Goal: Task Accomplishment & Management: Use online tool/utility

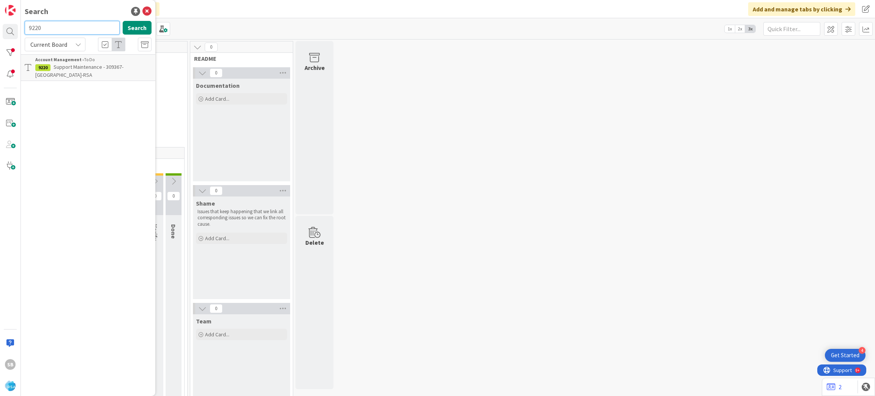
click at [82, 28] on input "9220" at bounding box center [72, 28] width 95 height 14
click at [71, 29] on input "922" at bounding box center [72, 28] width 95 height 14
type input "9221"
click at [92, 62] on div "Account Management › Open" at bounding box center [93, 59] width 116 height 7
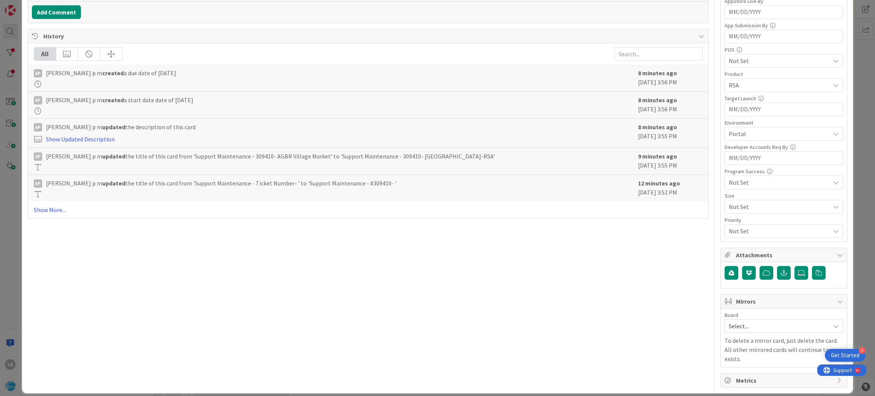
click at [743, 325] on span "Select..." at bounding box center [777, 326] width 97 height 11
click at [748, 373] on span "Software Development" at bounding box center [789, 375] width 100 height 11
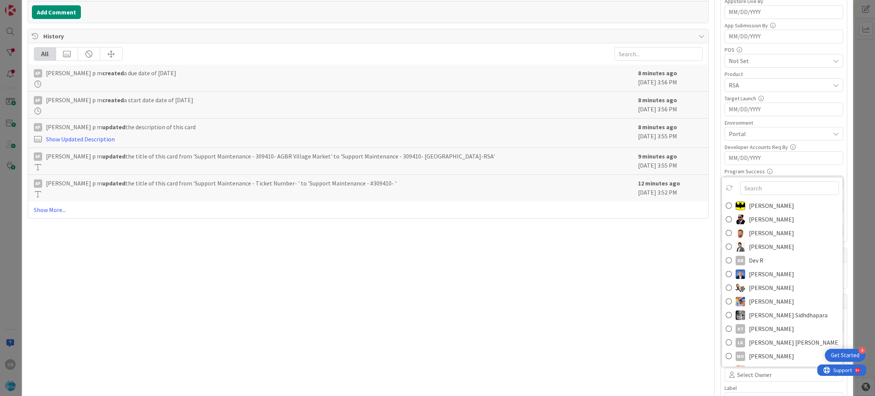
scroll to position [216, 0]
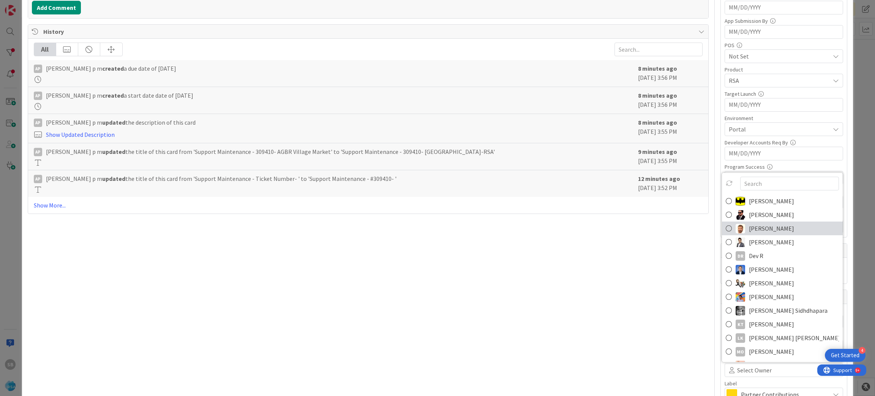
click at [760, 234] on span "[PERSON_NAME]" at bounding box center [771, 228] width 45 height 11
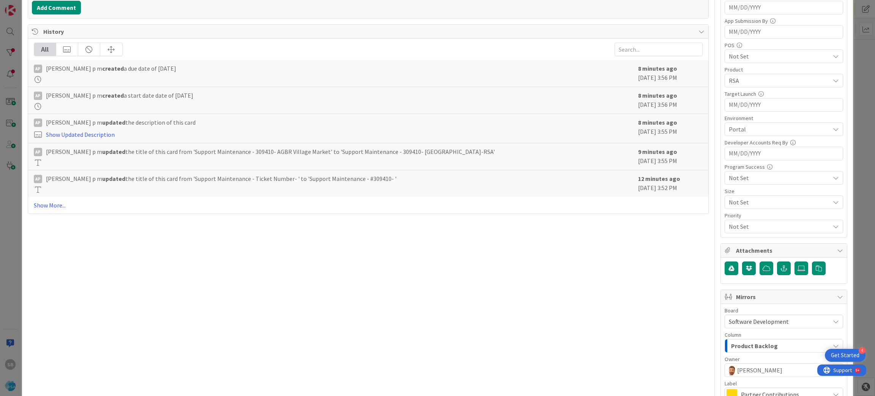
scroll to position [302, 0]
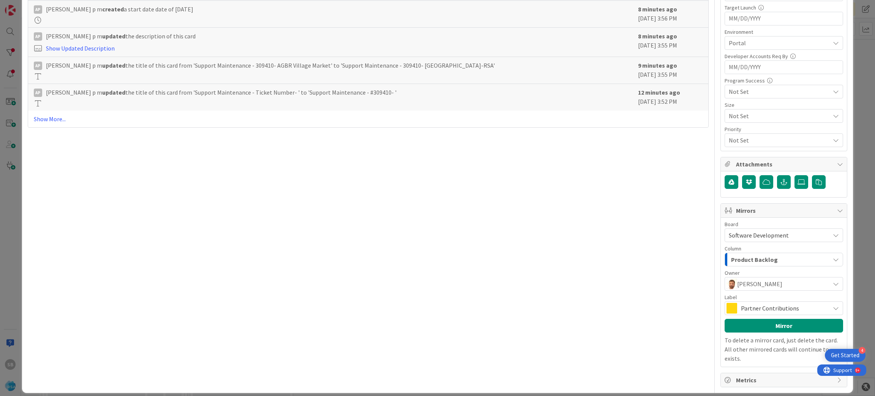
click at [773, 309] on span "Partner Contributions" at bounding box center [783, 308] width 85 height 11
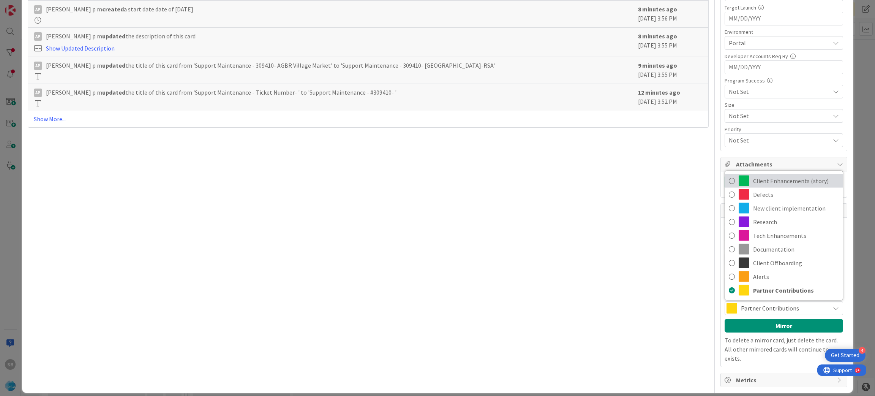
click at [779, 183] on span "Client Enhancements (story)" at bounding box center [796, 180] width 86 height 11
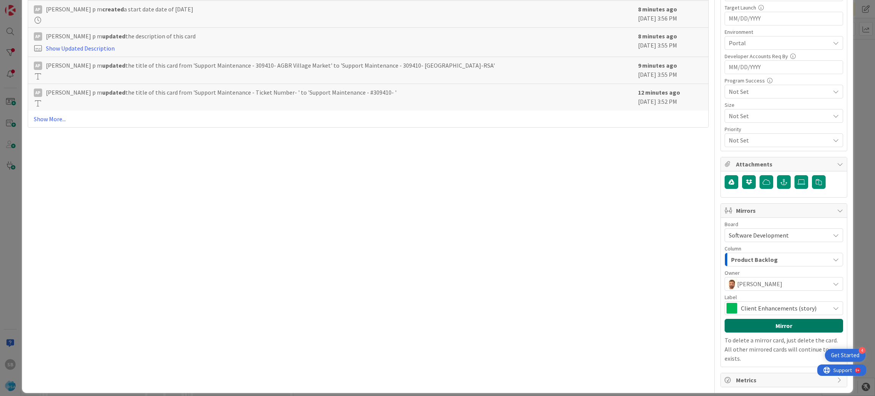
click at [767, 324] on button "Mirror" at bounding box center [784, 326] width 119 height 14
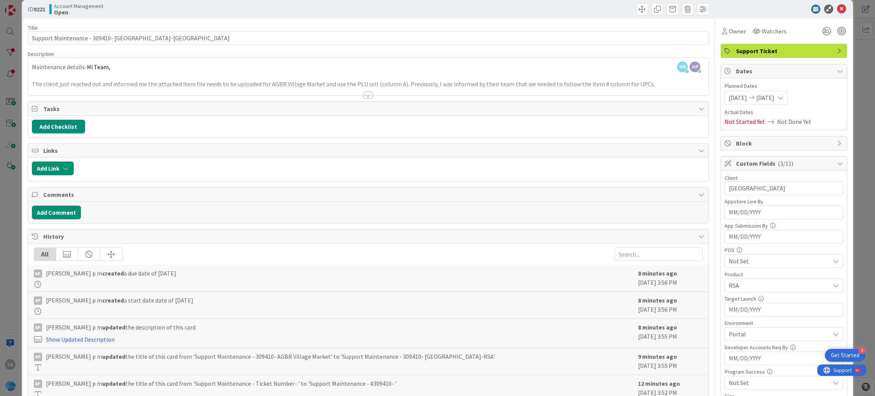
scroll to position [0, 0]
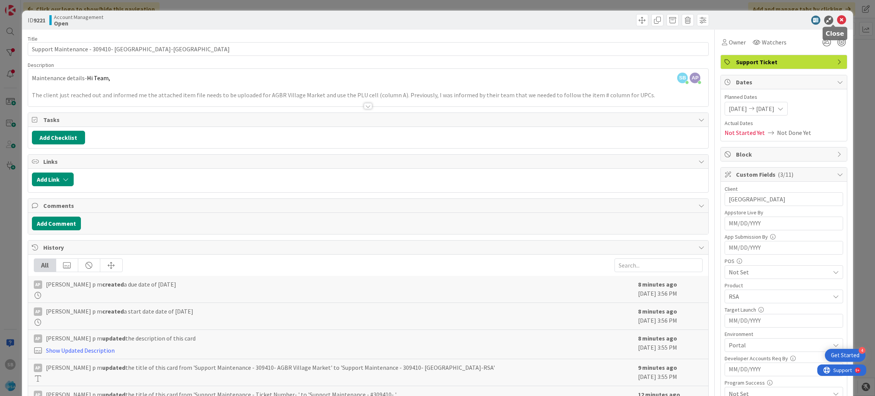
click at [837, 18] on icon at bounding box center [841, 20] width 9 height 9
